Goal: Task Accomplishment & Management: Use online tool/utility

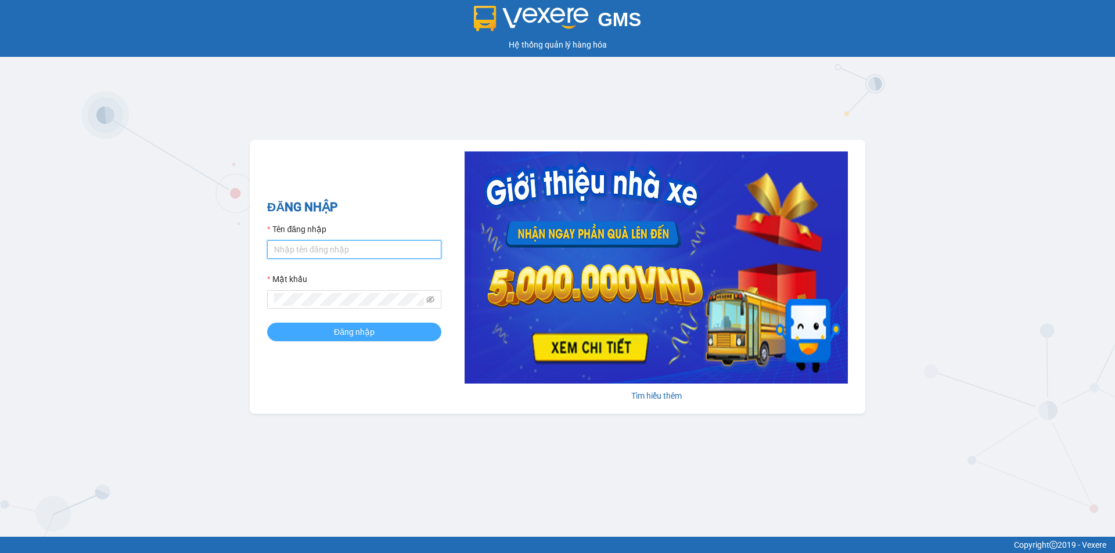
type input "huyen.anphu"
click at [311, 328] on button "Đăng nhập" at bounding box center [354, 332] width 174 height 19
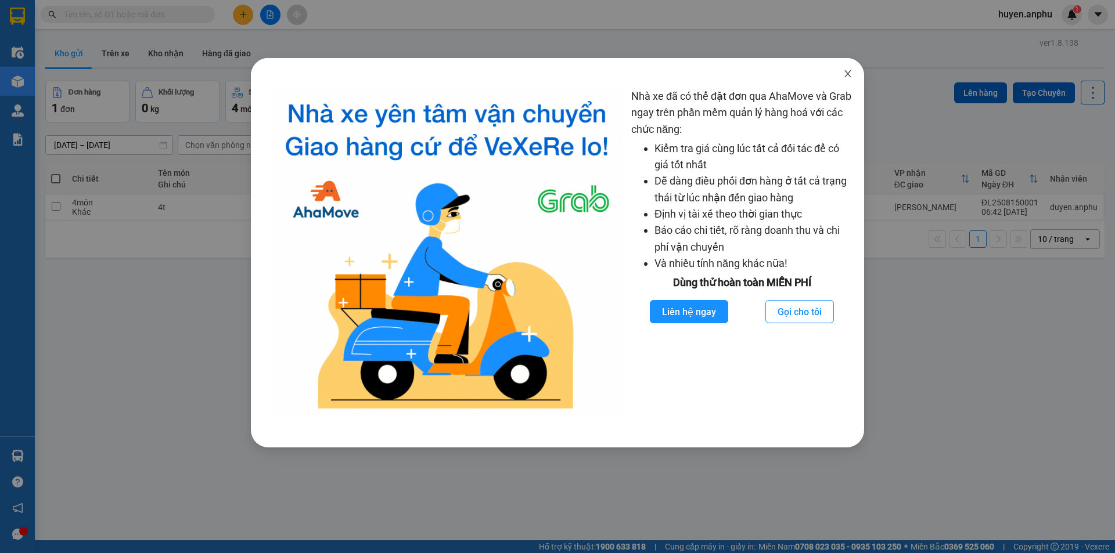
click at [849, 74] on icon "close" at bounding box center [847, 73] width 9 height 9
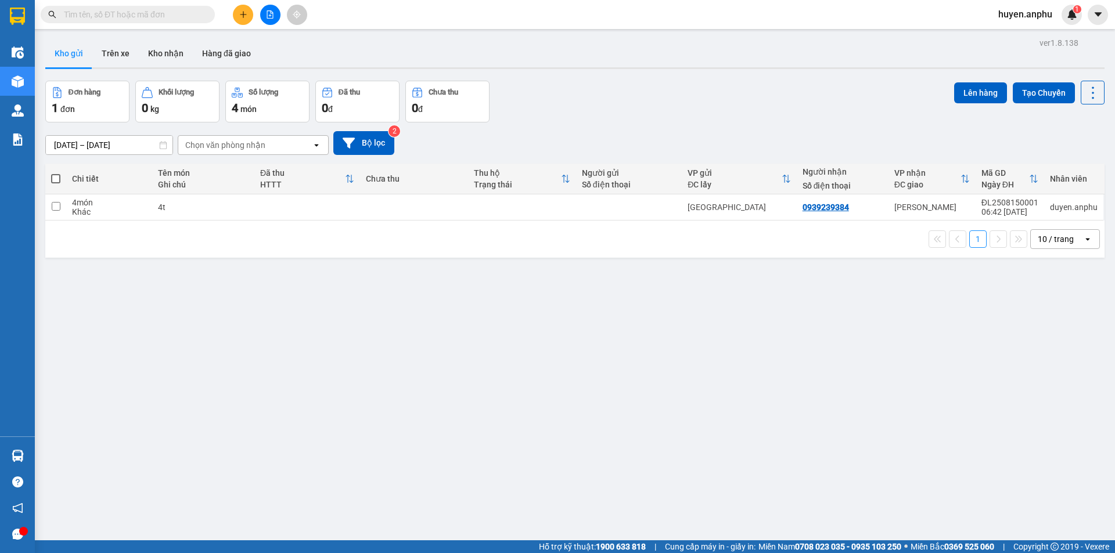
click at [148, 15] on input "text" at bounding box center [132, 14] width 137 height 13
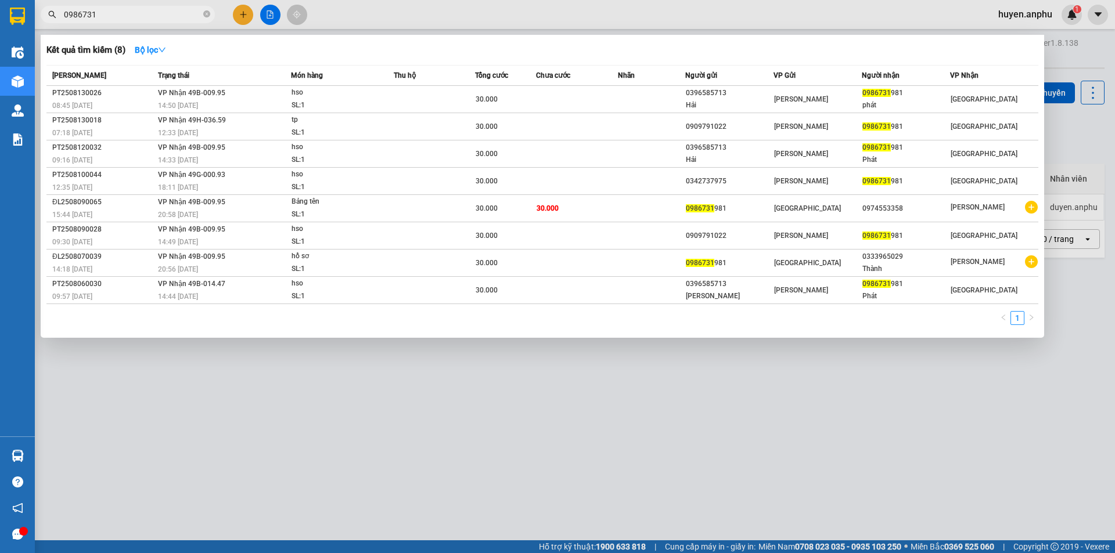
click at [125, 15] on input "0986731" at bounding box center [132, 14] width 137 height 13
click at [79, 16] on input "0986731" at bounding box center [132, 14] width 137 height 13
click at [105, 15] on input "0986731" at bounding box center [132, 14] width 137 height 13
type input "0986731"
